Goal: Obtain resource: Obtain resource

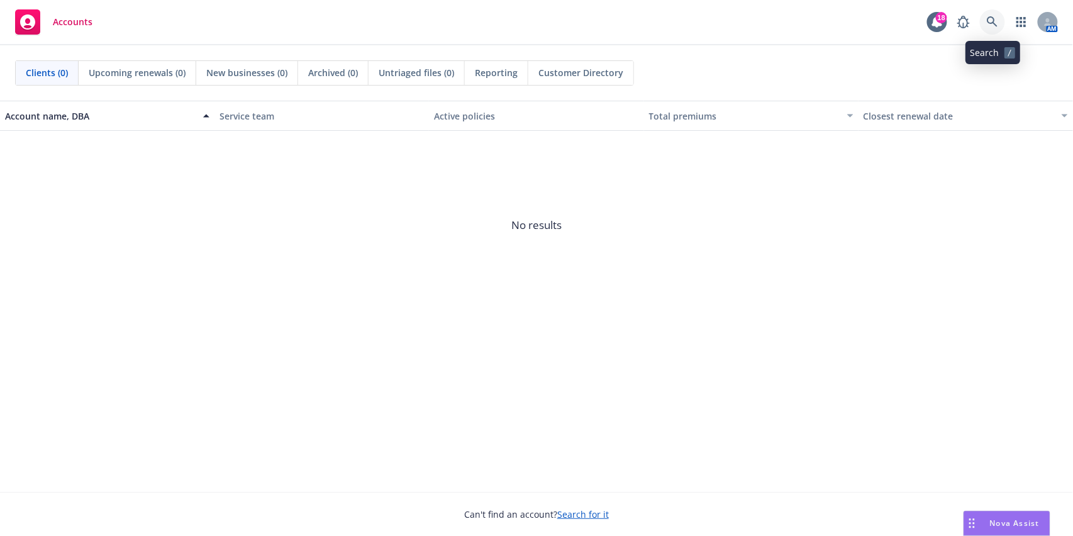
click at [989, 16] on icon at bounding box center [992, 21] width 11 height 11
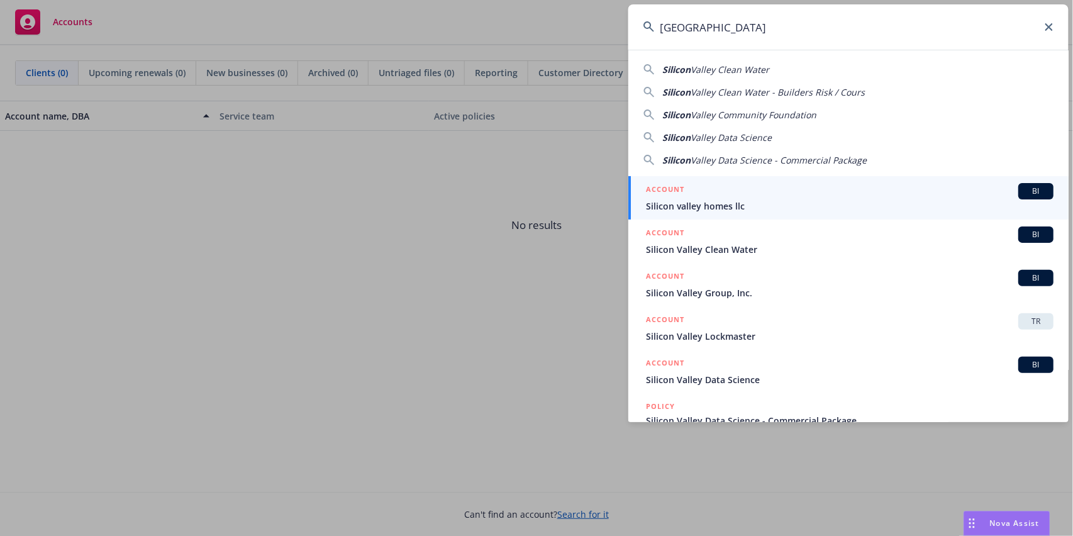
click at [783, 113] on span "Valley Community Foundation" at bounding box center [754, 115] width 126 height 12
type input "Silicon Valley Community Foundation"
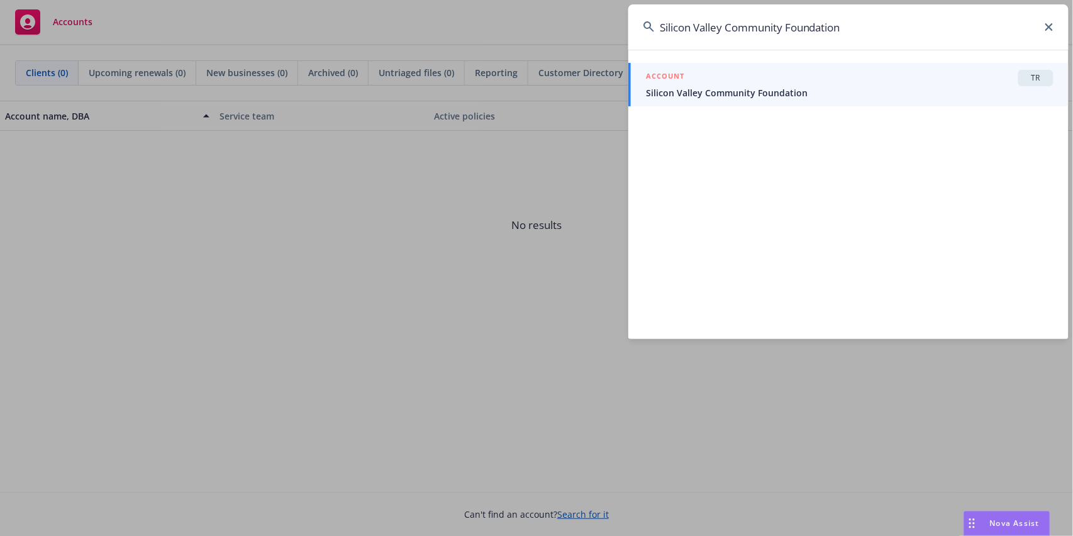
click at [731, 87] on span "Silicon Valley Community Foundation" at bounding box center [850, 92] width 408 height 13
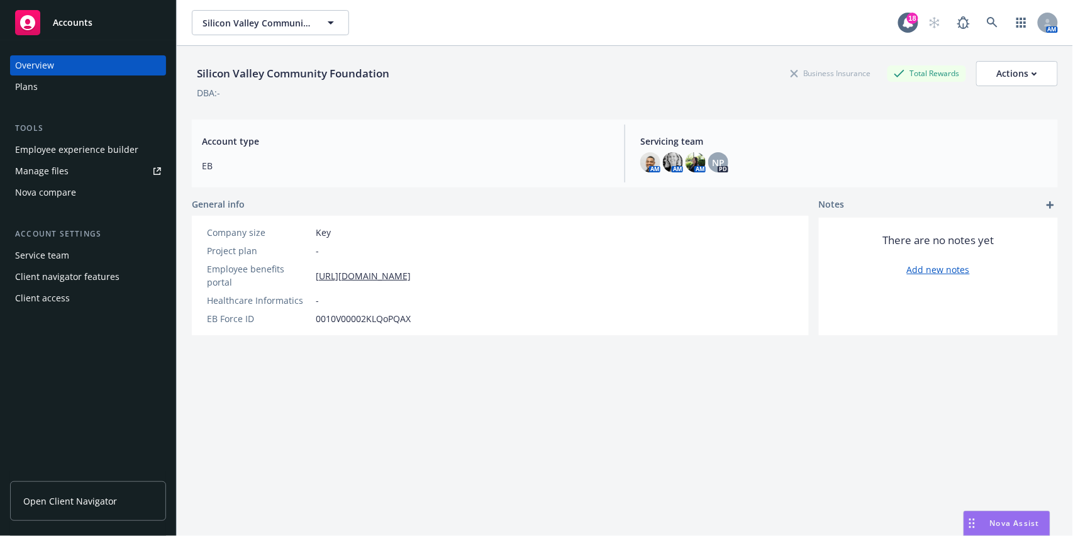
click at [64, 147] on div "Employee experience builder" at bounding box center [76, 150] width 123 height 20
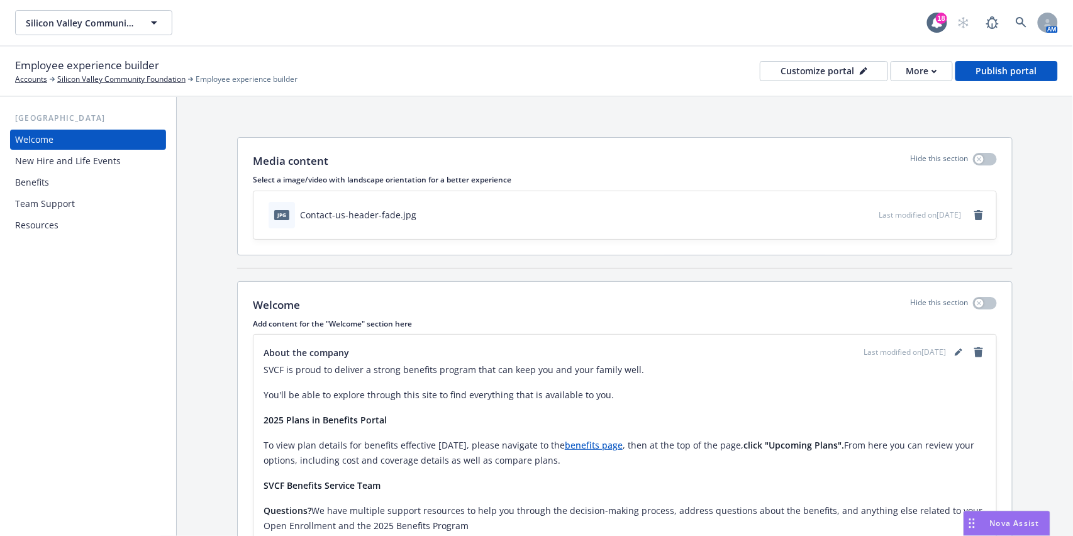
click at [62, 228] on div "Resources" at bounding box center [88, 225] width 146 height 20
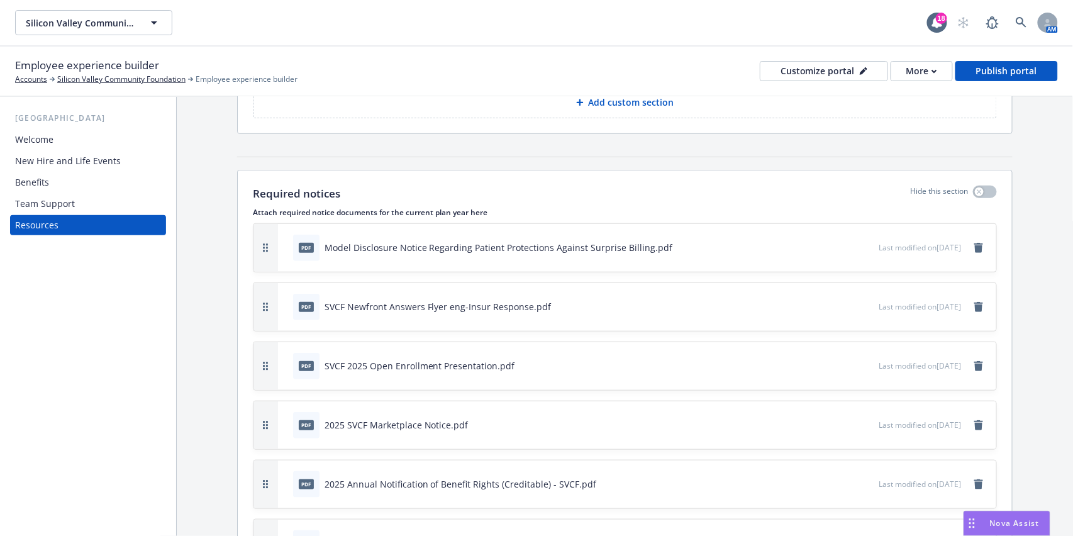
scroll to position [671, 0]
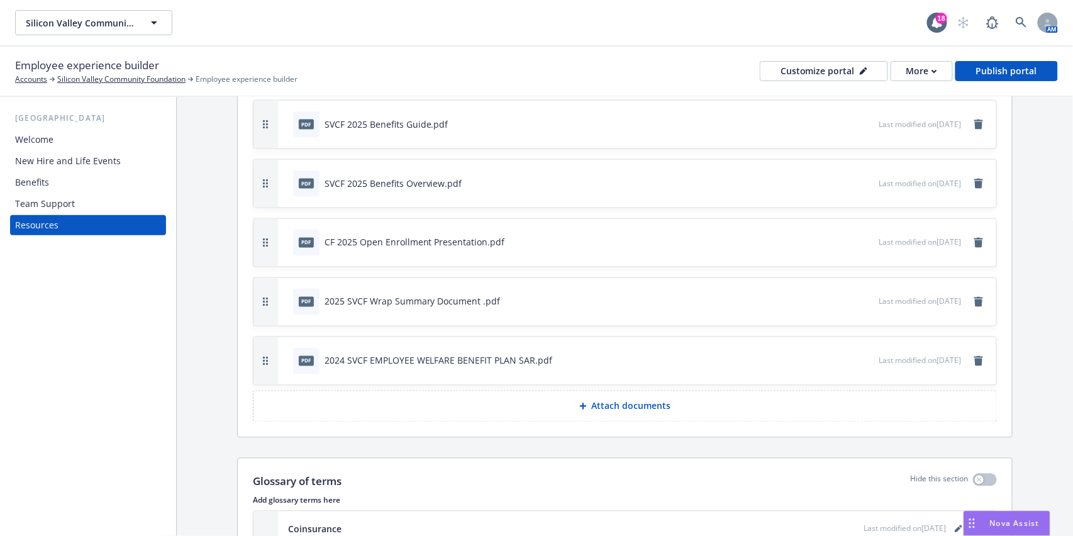
click at [597, 413] on button "Attach documents" at bounding box center [625, 406] width 744 height 31
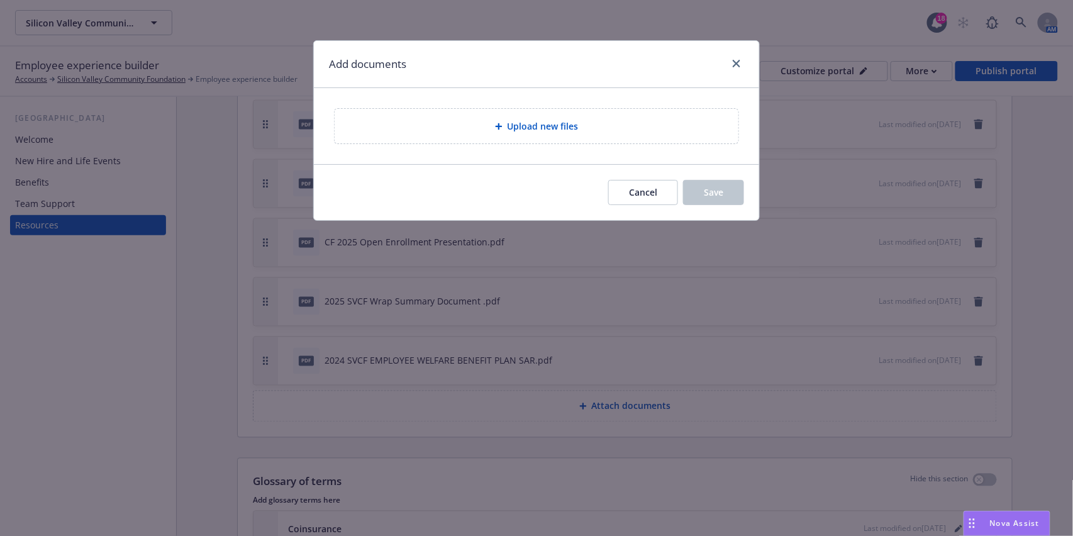
click at [561, 123] on span "Upload new files" at bounding box center [543, 126] width 71 height 13
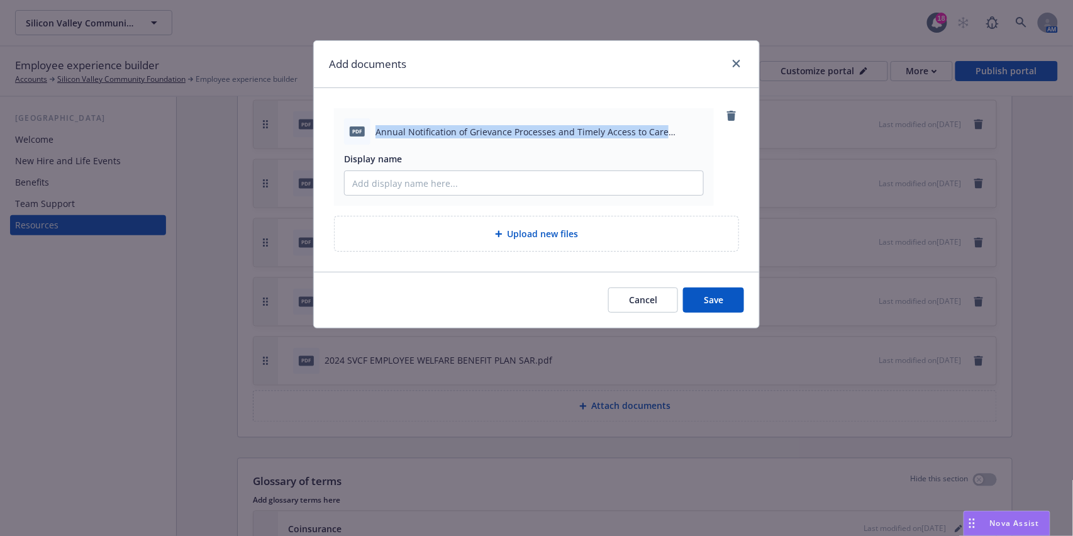
drag, startPoint x: 376, startPoint y: 132, endPoint x: 662, endPoint y: 136, distance: 286.3
click at [662, 136] on span "Annual Notification of Grievance Processes and Timely Access to Care SVCF.pdf" at bounding box center [540, 131] width 328 height 13
copy span "Annual Notification of Grievance Processes and Timely Access to Care"
click at [482, 191] on input "Display name" at bounding box center [524, 183] width 359 height 24
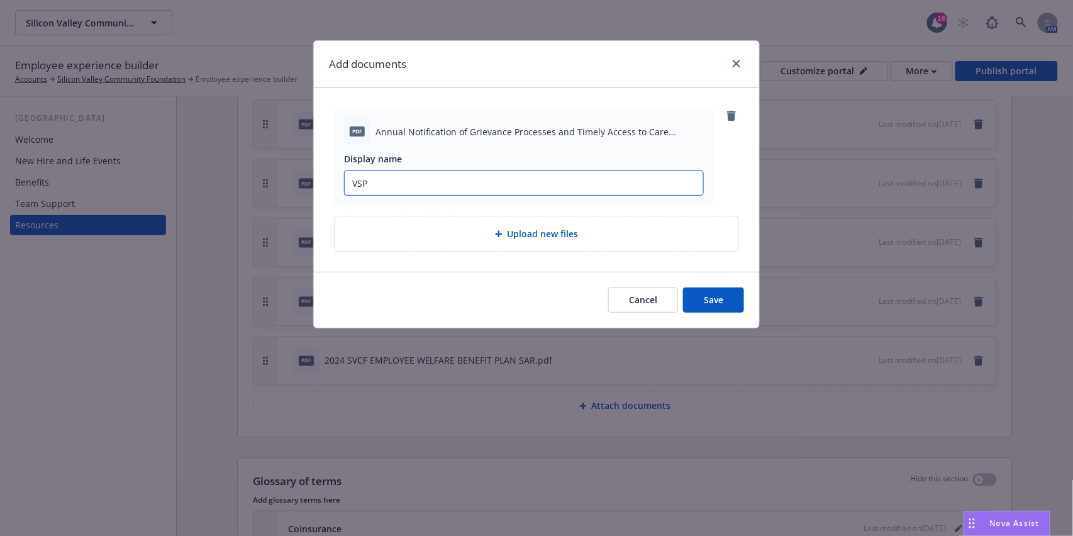
paste input "Annual Notification of Grievance Processes and Timely Access to Care"
type input "VSP Annual Notification of Grievance Processes and Timely Access to Care"
click at [735, 292] on button "Save" at bounding box center [713, 300] width 61 height 25
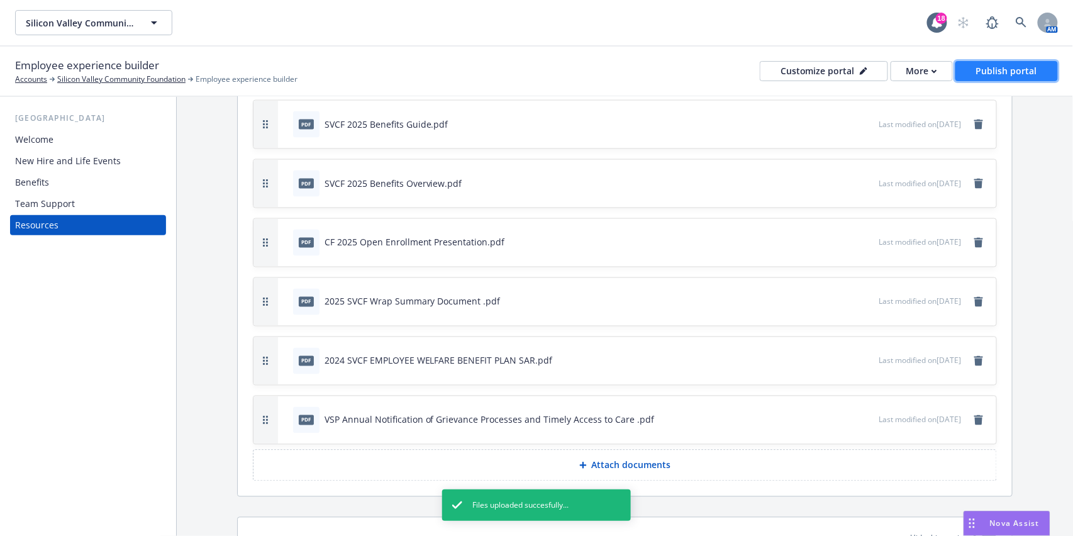
click at [1036, 70] on div "Publish portal" at bounding box center [1006, 71] width 61 height 19
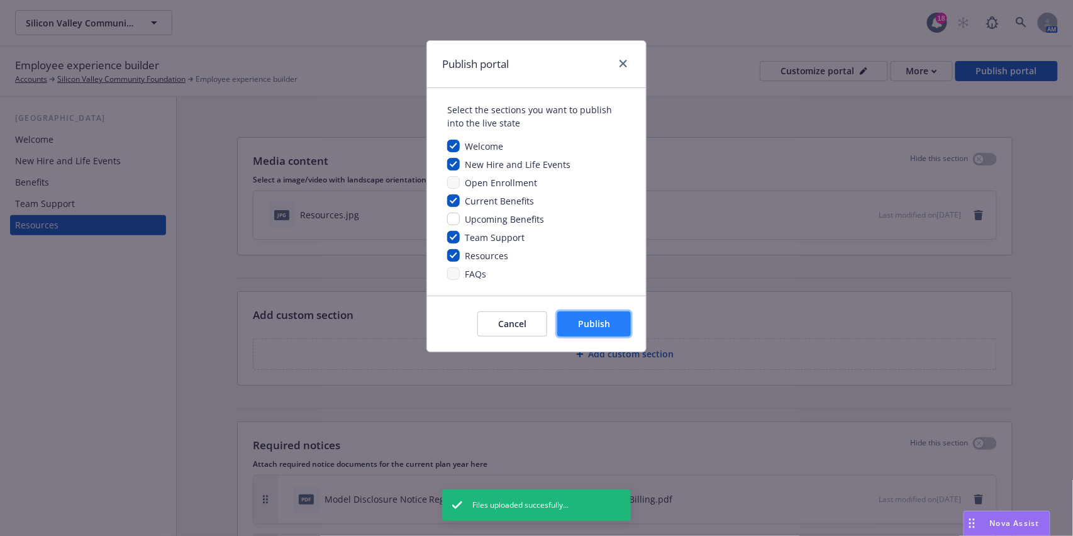
click at [618, 328] on button "Publish" at bounding box center [594, 323] width 74 height 25
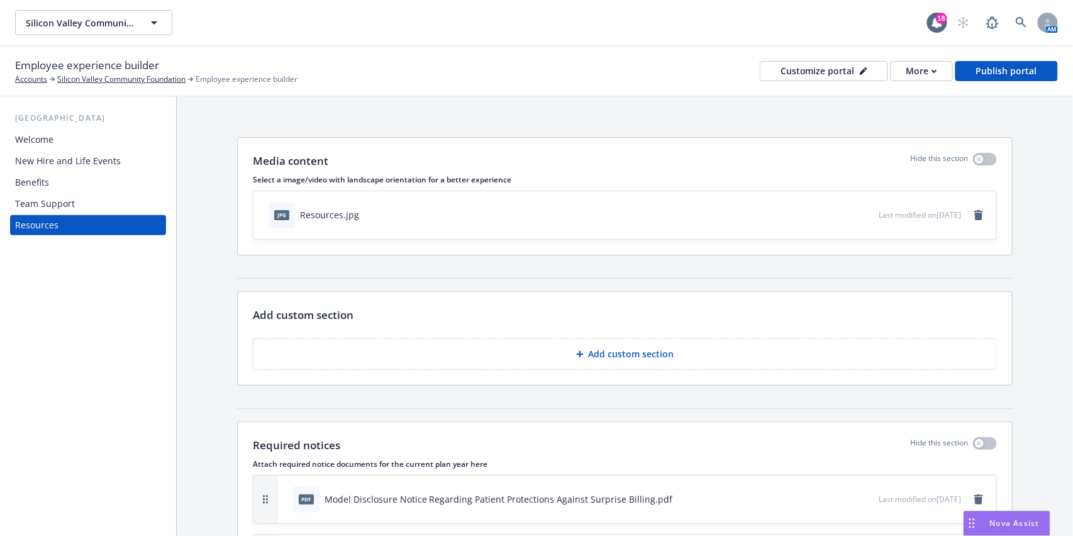
click at [956, 65] on div "Customize portal More Publish portal" at bounding box center [909, 71] width 298 height 20
click at [934, 67] on div "More" at bounding box center [922, 71] width 31 height 19
drag, startPoint x: 918, startPoint y: 123, endPoint x: 896, endPoint y: 77, distance: 51.5
click at [918, 123] on link "Copy portal link" at bounding box center [897, 124] width 114 height 25
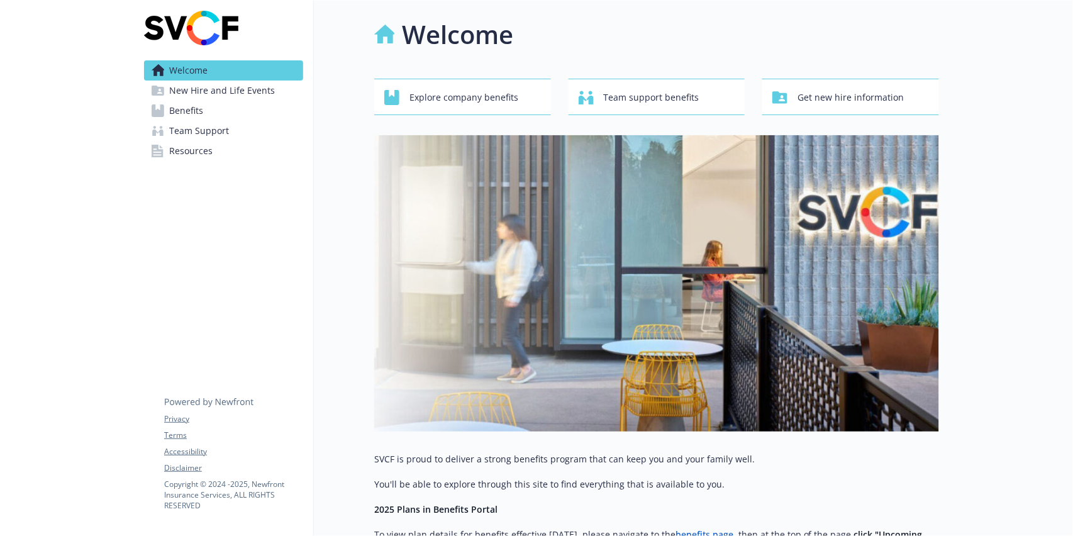
click at [196, 148] on span "Resources" at bounding box center [190, 151] width 43 height 20
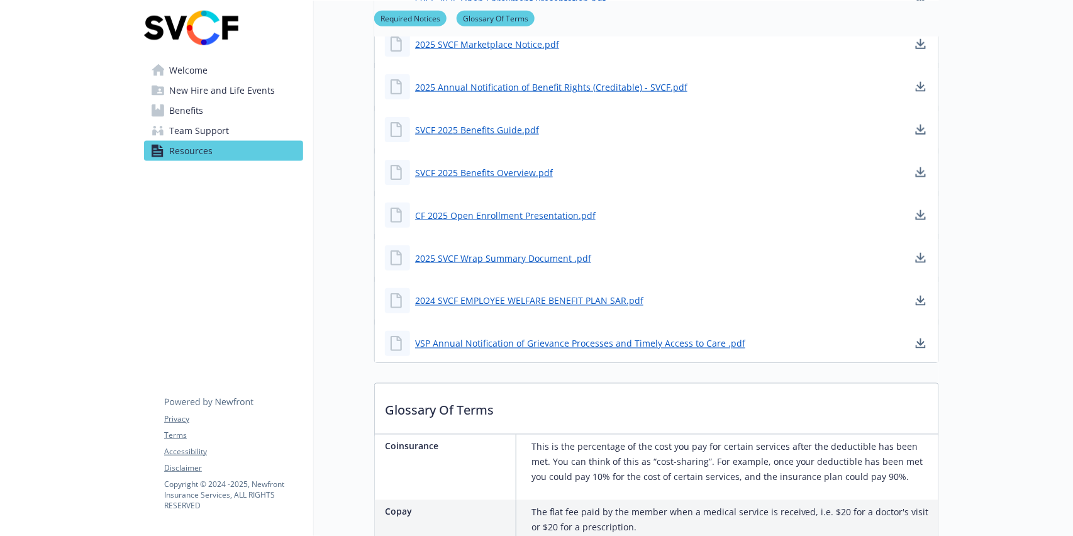
scroll to position [503, 0]
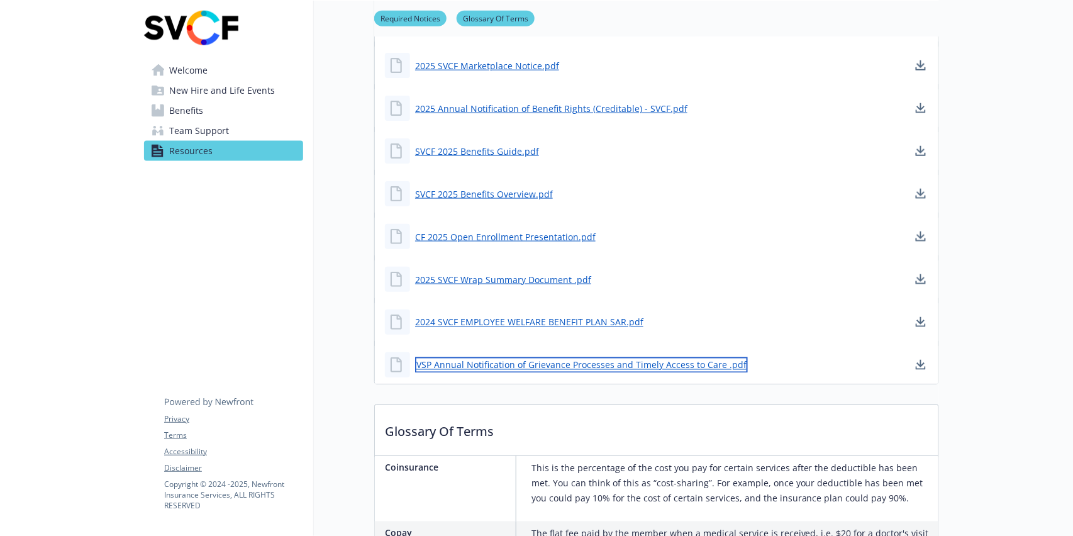
click at [539, 362] on link "VSP Annual Notification of Grievance Processes and Timely Access to Care .pdf" at bounding box center [581, 365] width 333 height 16
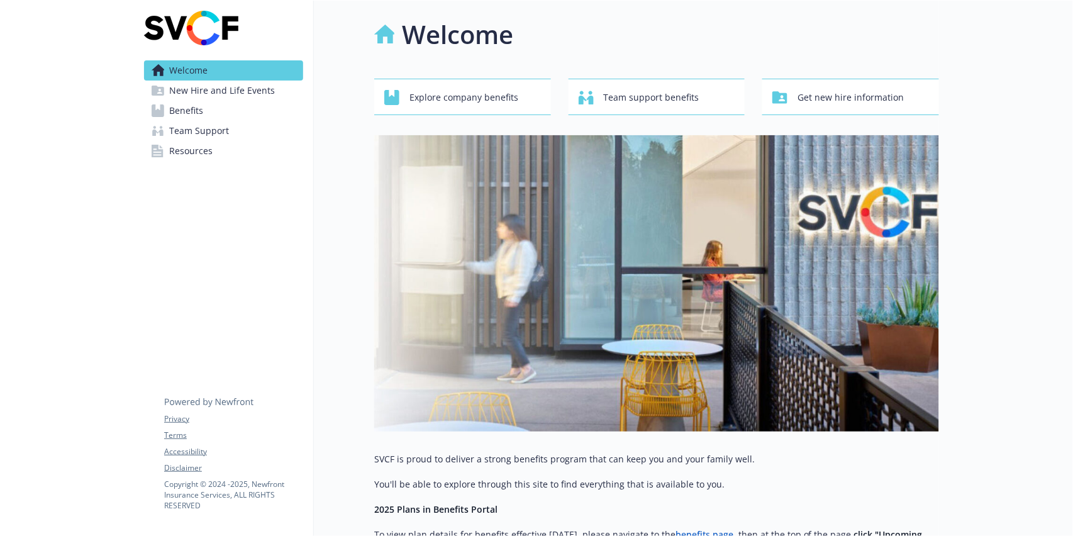
click at [196, 113] on span "Benefits" at bounding box center [186, 111] width 34 height 20
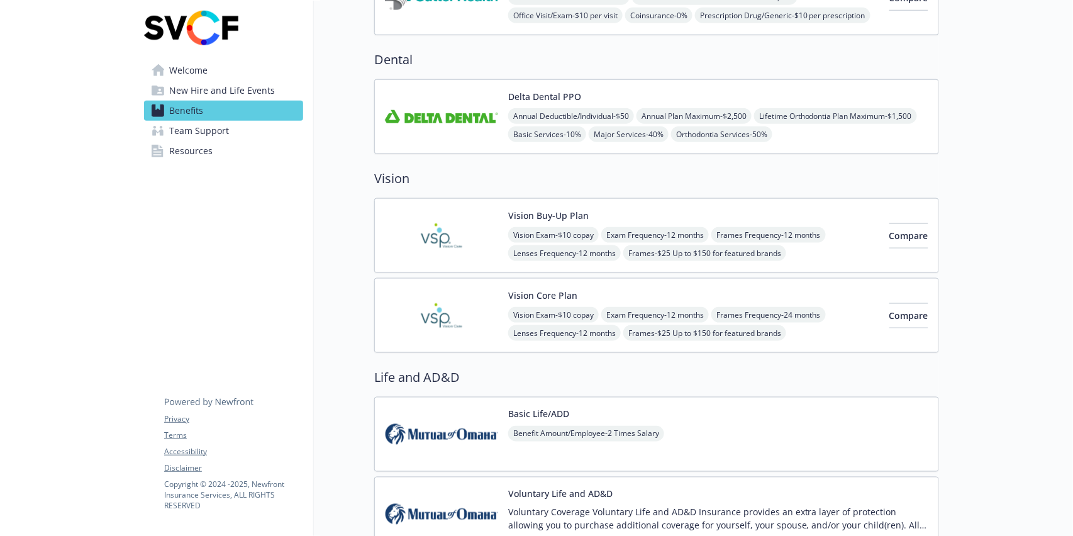
click at [622, 307] on span "Exam Frequency - 12 months" at bounding box center [655, 315] width 108 height 16
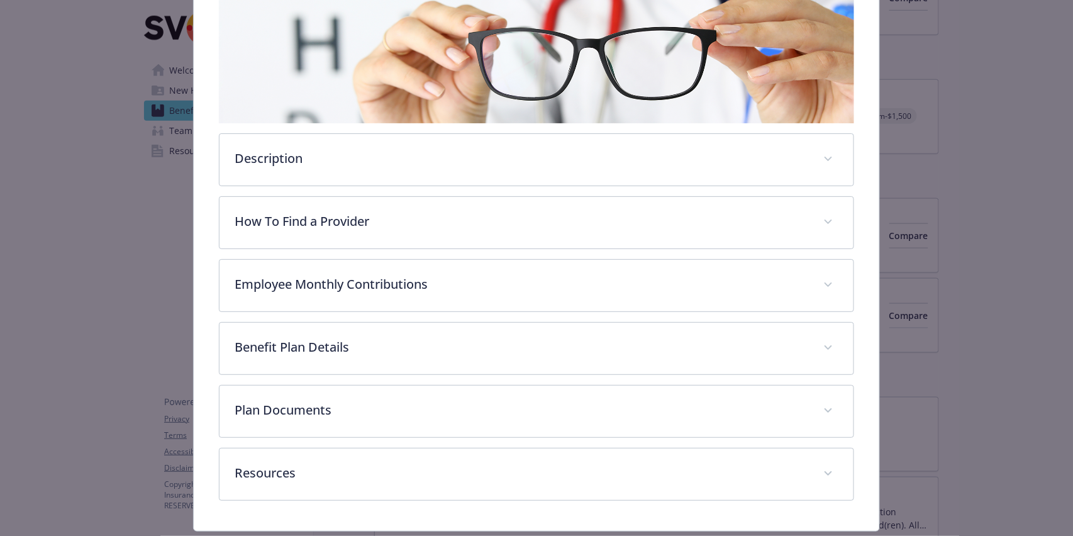
scroll to position [254, 0]
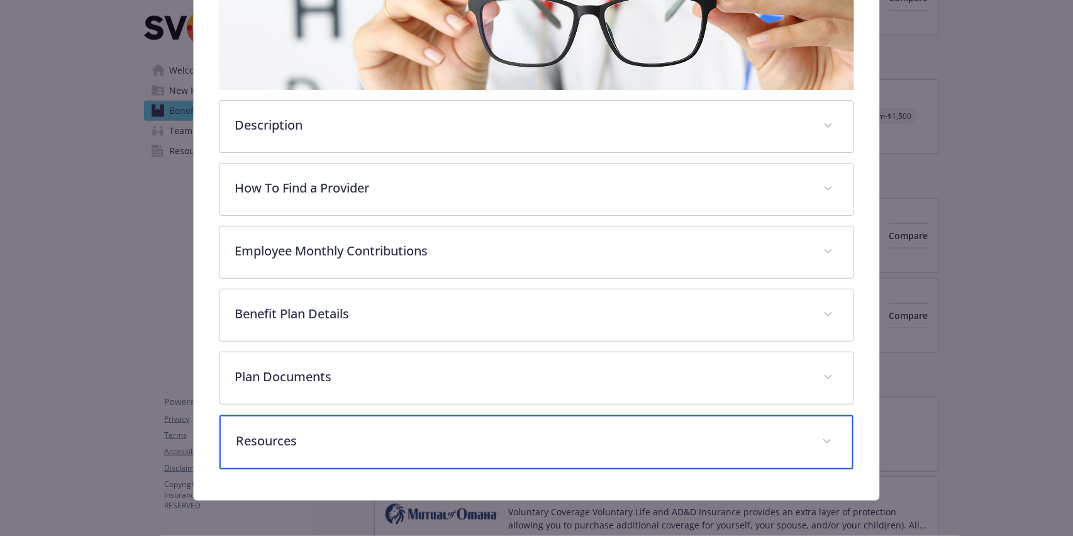
click at [451, 432] on p "Resources" at bounding box center [521, 441] width 571 height 19
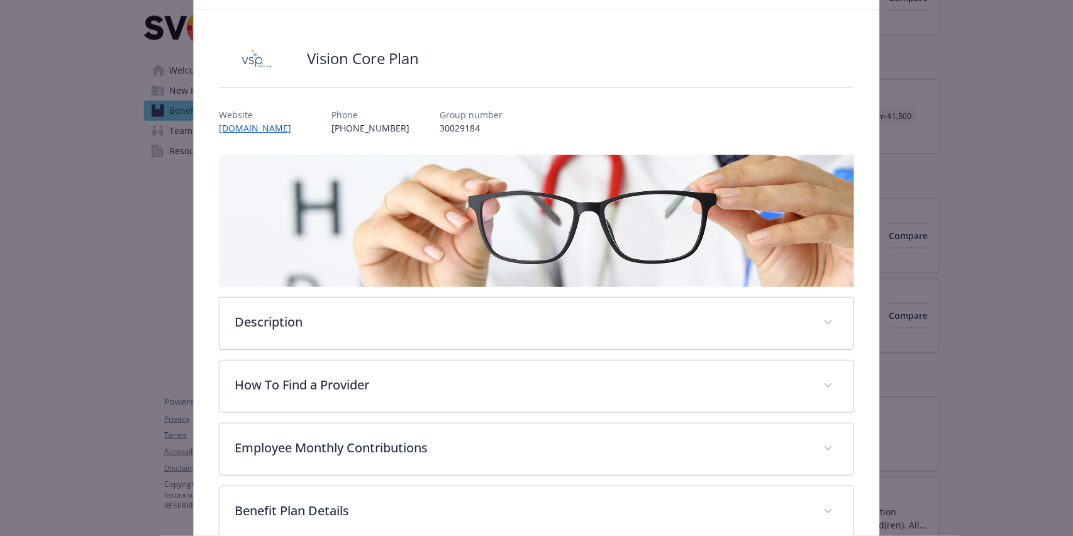
scroll to position [0, 0]
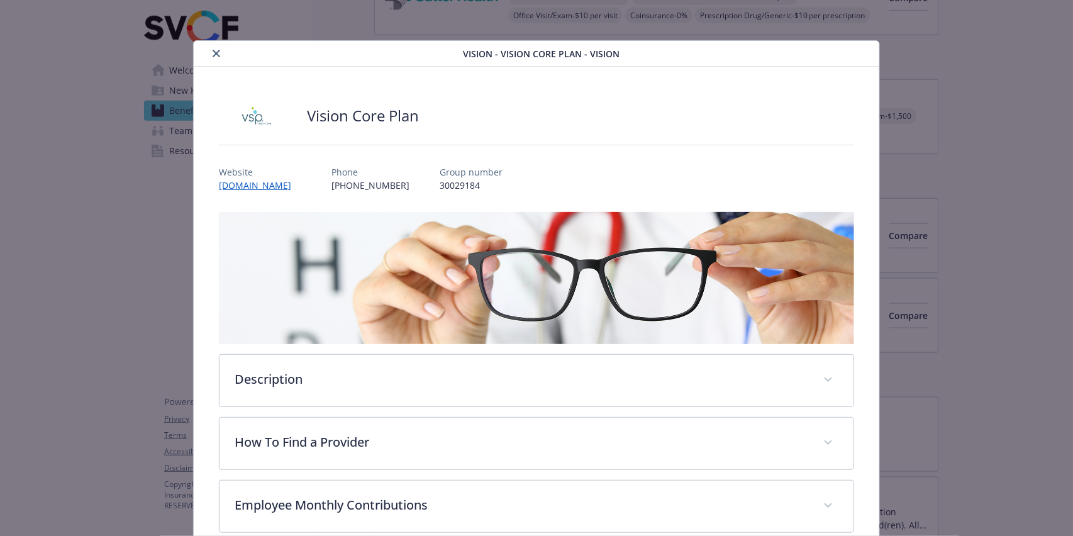
click at [209, 53] on button "close" at bounding box center [216, 53] width 15 height 15
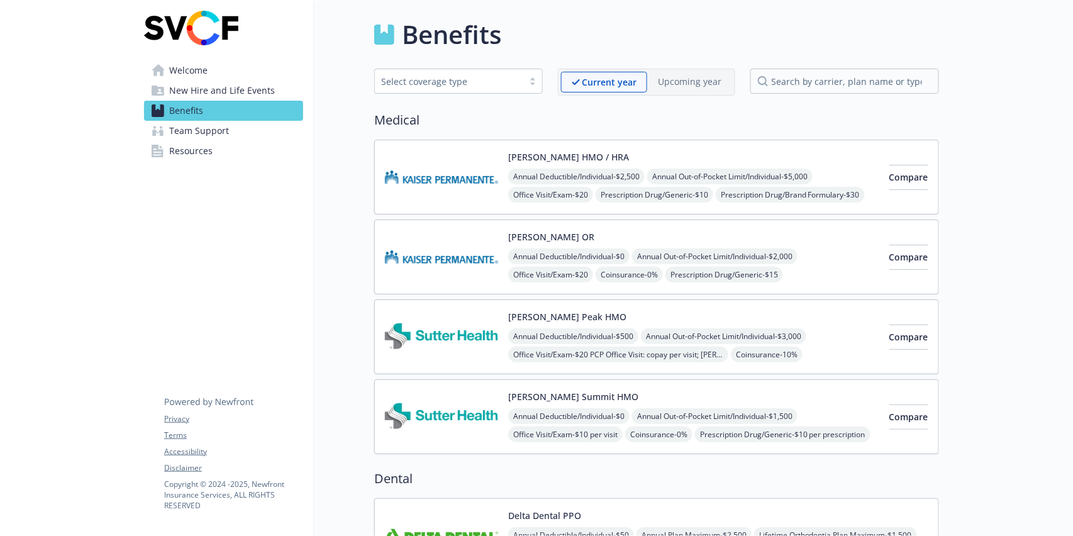
click at [184, 63] on span "Welcome" at bounding box center [188, 70] width 38 height 20
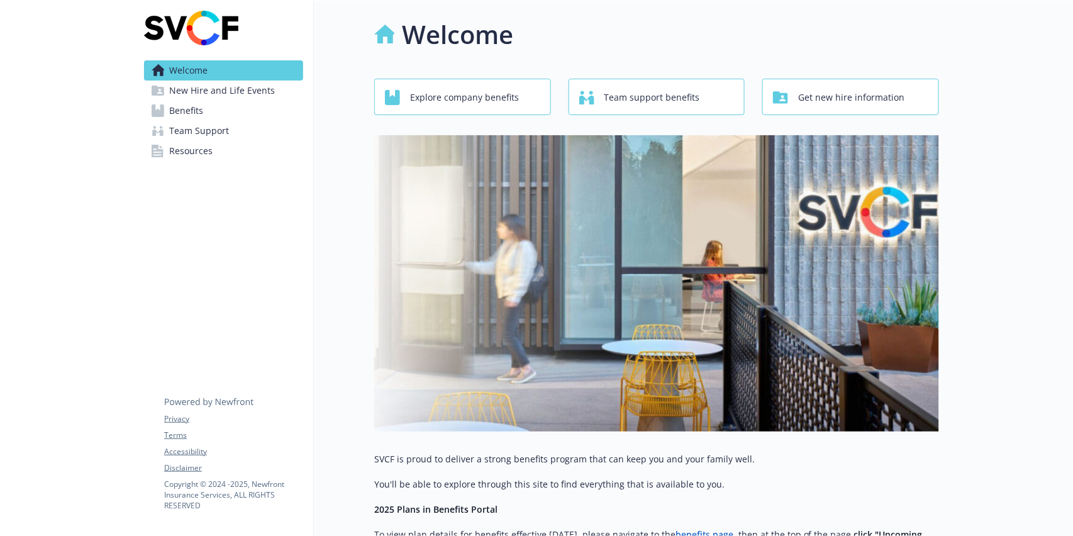
click at [230, 91] on span "New Hire and Life Events" at bounding box center [222, 91] width 106 height 20
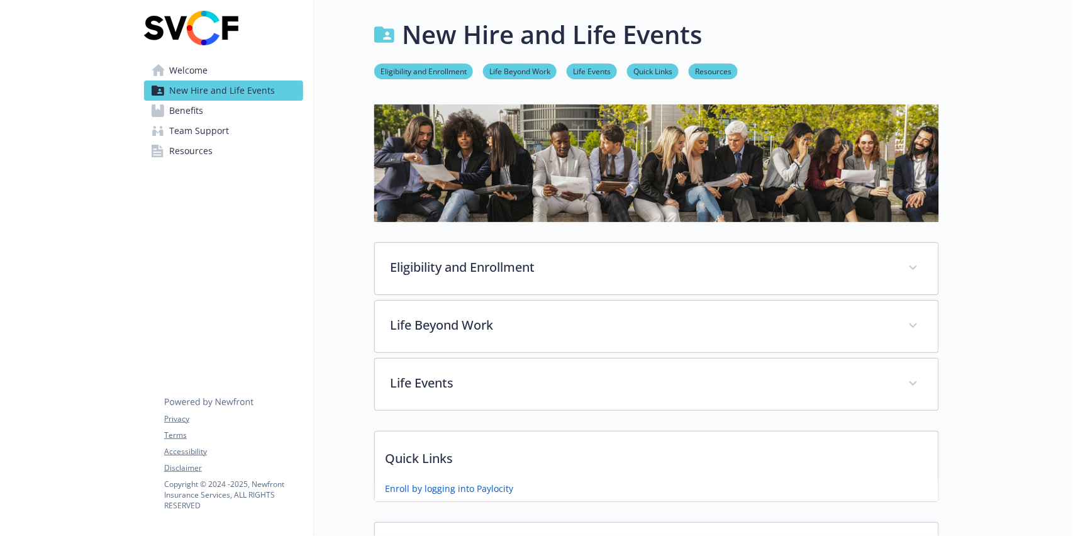
click at [195, 108] on span "Benefits" at bounding box center [186, 111] width 34 height 20
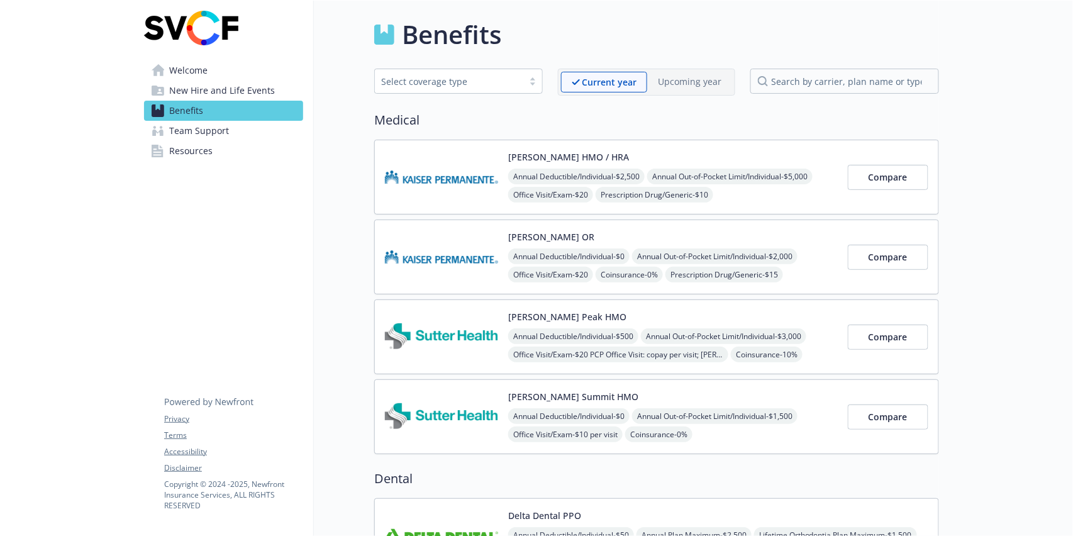
click at [234, 133] on link "Team Support" at bounding box center [223, 131] width 159 height 20
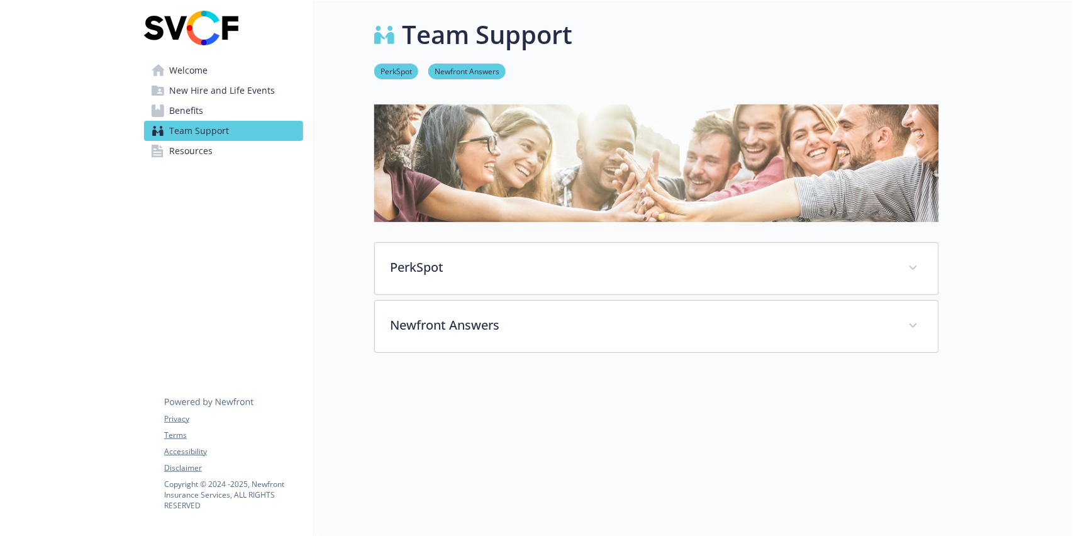
click at [250, 145] on link "Resources" at bounding box center [223, 151] width 159 height 20
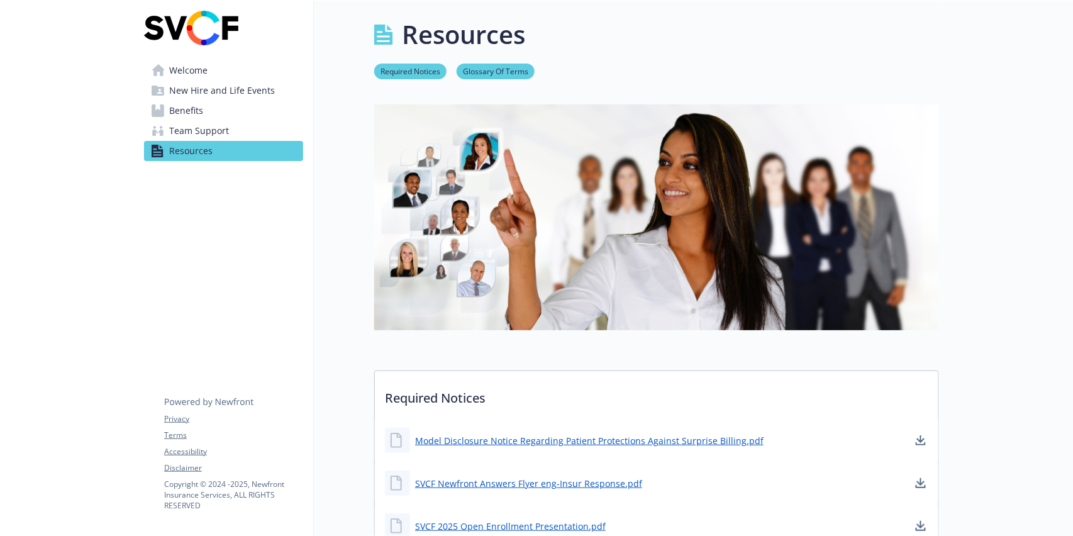
click at [208, 93] on span "New Hire and Life Events" at bounding box center [222, 91] width 106 height 20
